Goal: Information Seeking & Learning: Find specific page/section

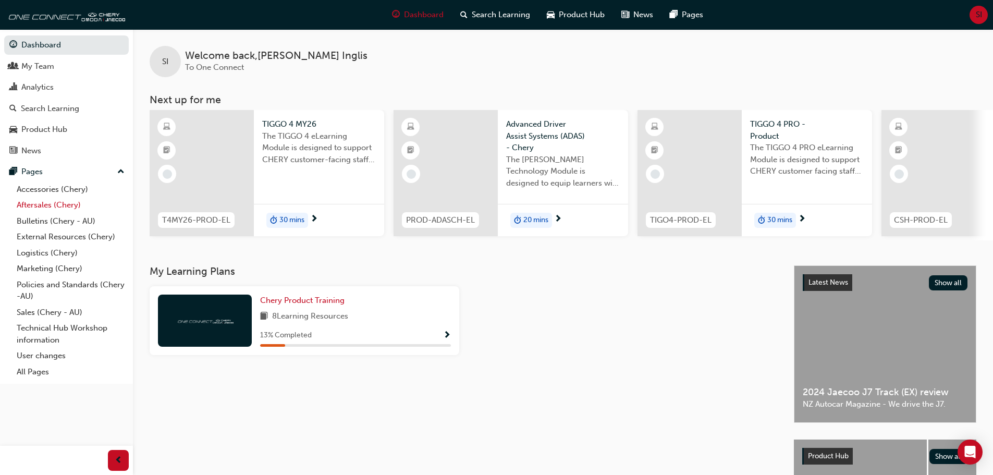
click at [47, 206] on link "Aftersales (Chery)" at bounding box center [71, 205] width 116 height 16
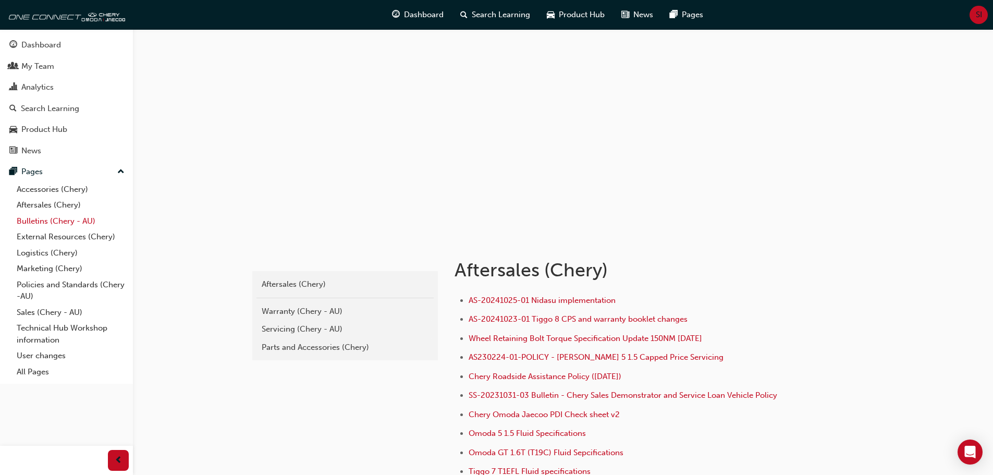
click at [62, 224] on link "Bulletins (Chery - AU)" at bounding box center [71, 221] width 116 height 16
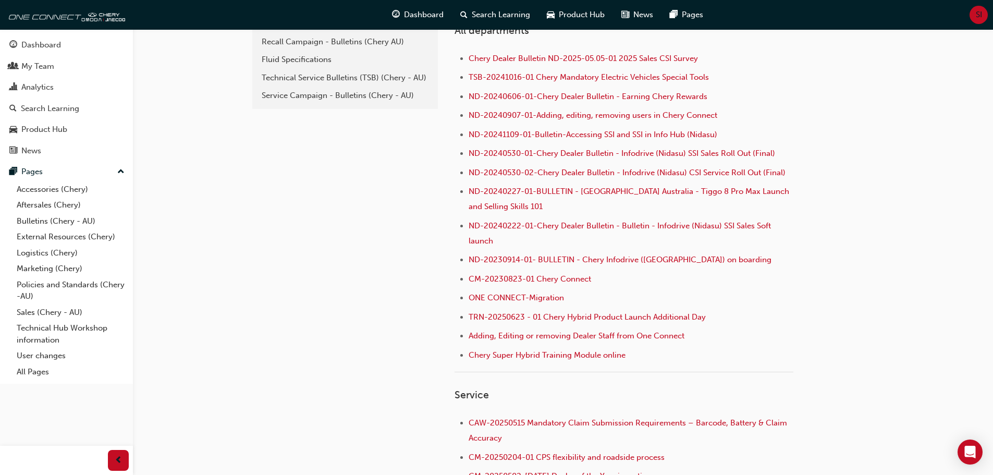
scroll to position [156, 0]
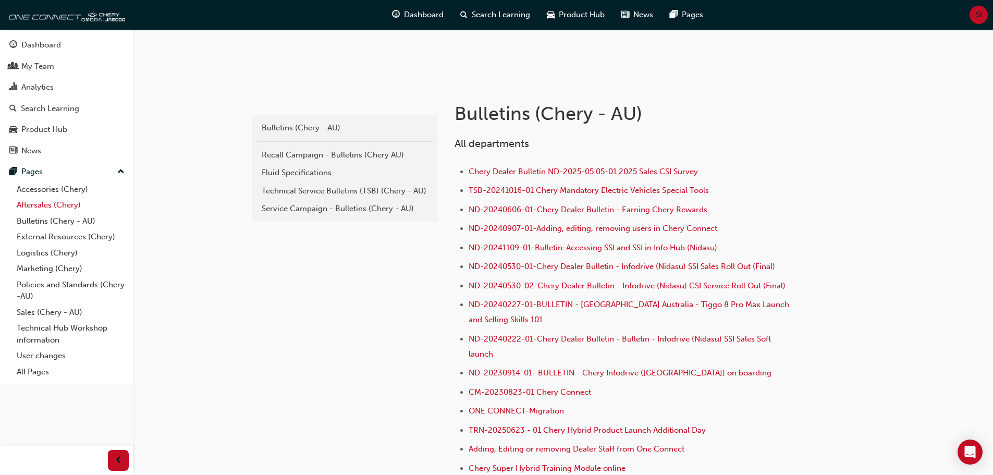
click at [44, 201] on link "Aftersales (Chery)" at bounding box center [71, 205] width 116 height 16
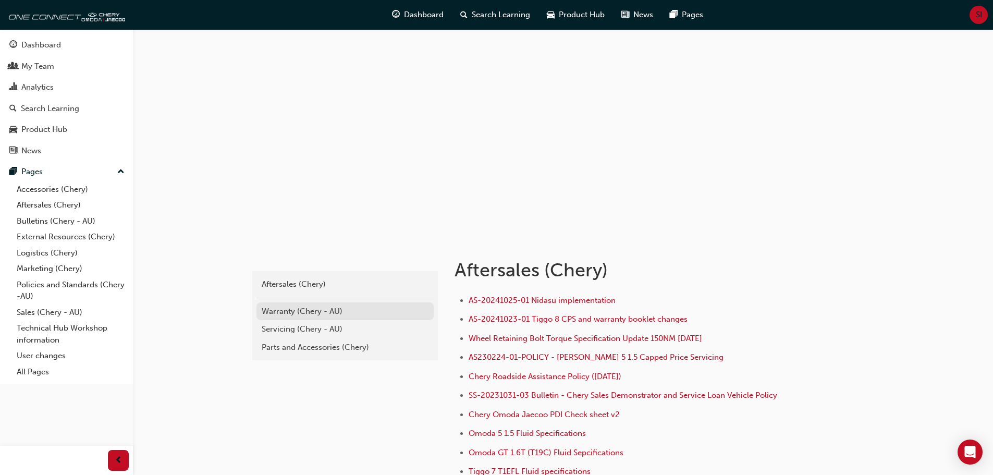
click at [300, 307] on div "Warranty (Chery - AU)" at bounding box center [345, 311] width 167 height 12
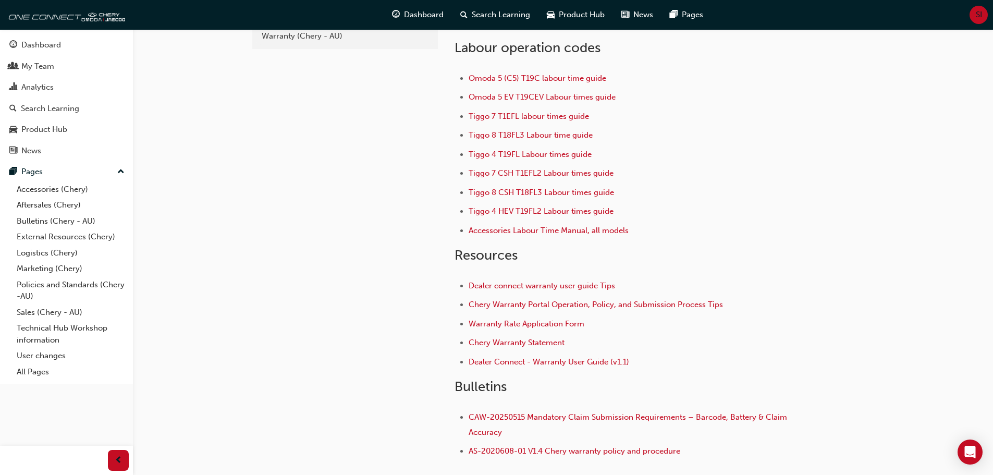
scroll to position [143, 0]
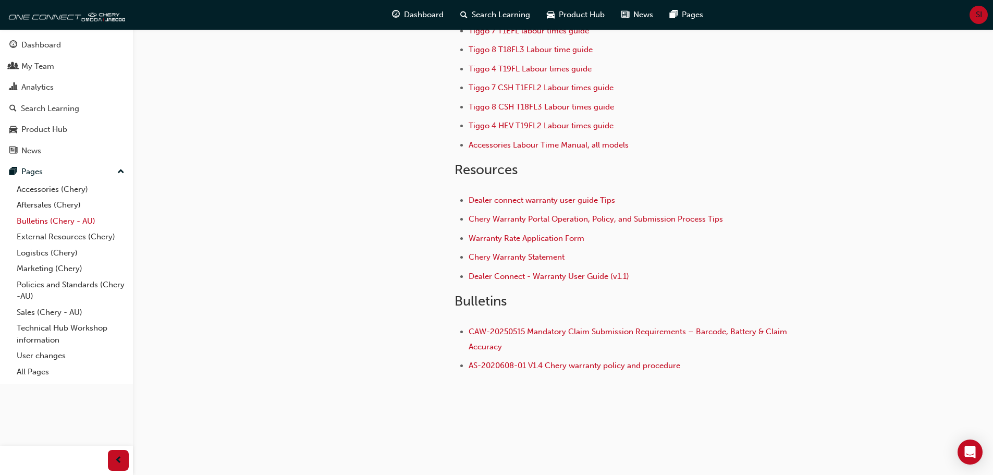
click at [48, 224] on link "Bulletins (Chery - AU)" at bounding box center [71, 221] width 116 height 16
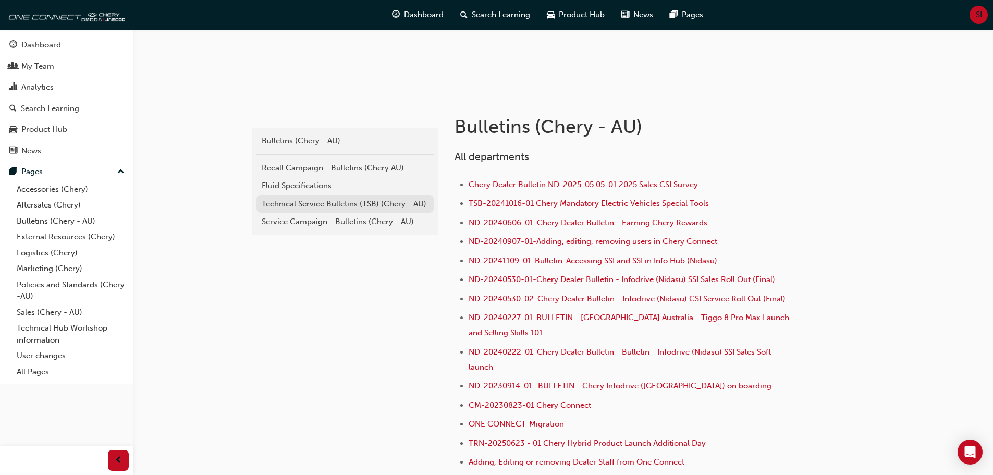
click at [340, 206] on div "Technical Service Bulletins (TSB) (Chery - AU)" at bounding box center [345, 204] width 167 height 12
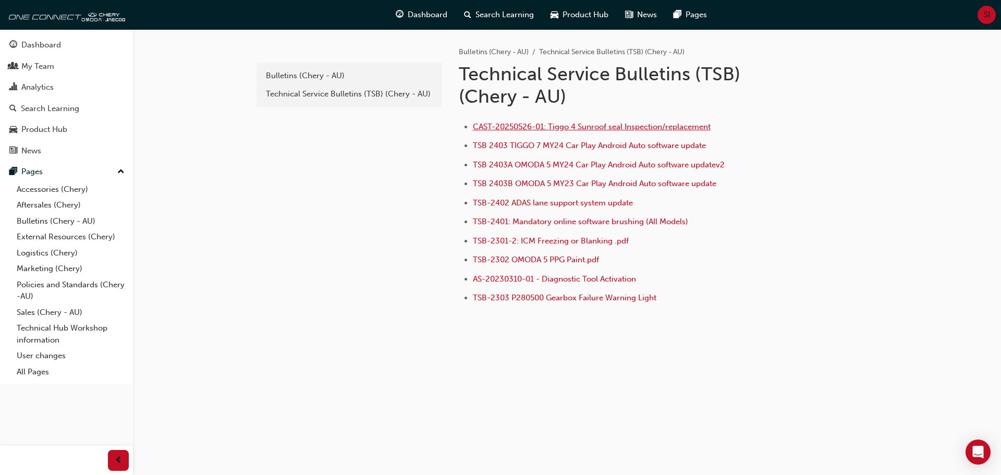
click at [587, 128] on span "CAST-20250526-01: Tiggo 4 Sunroof seal Inspection/replacement" at bounding box center [592, 126] width 238 height 9
